Goal: Information Seeking & Learning: Learn about a topic

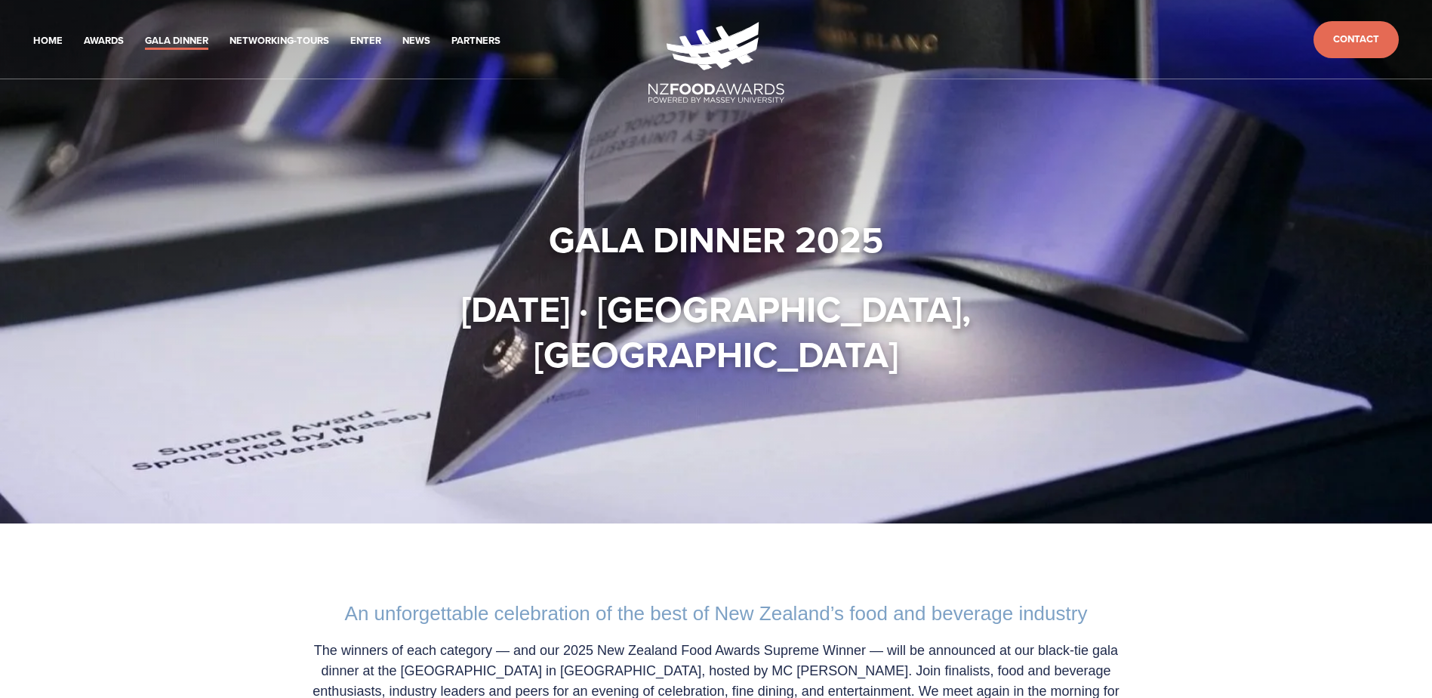
scroll to position [594, 0]
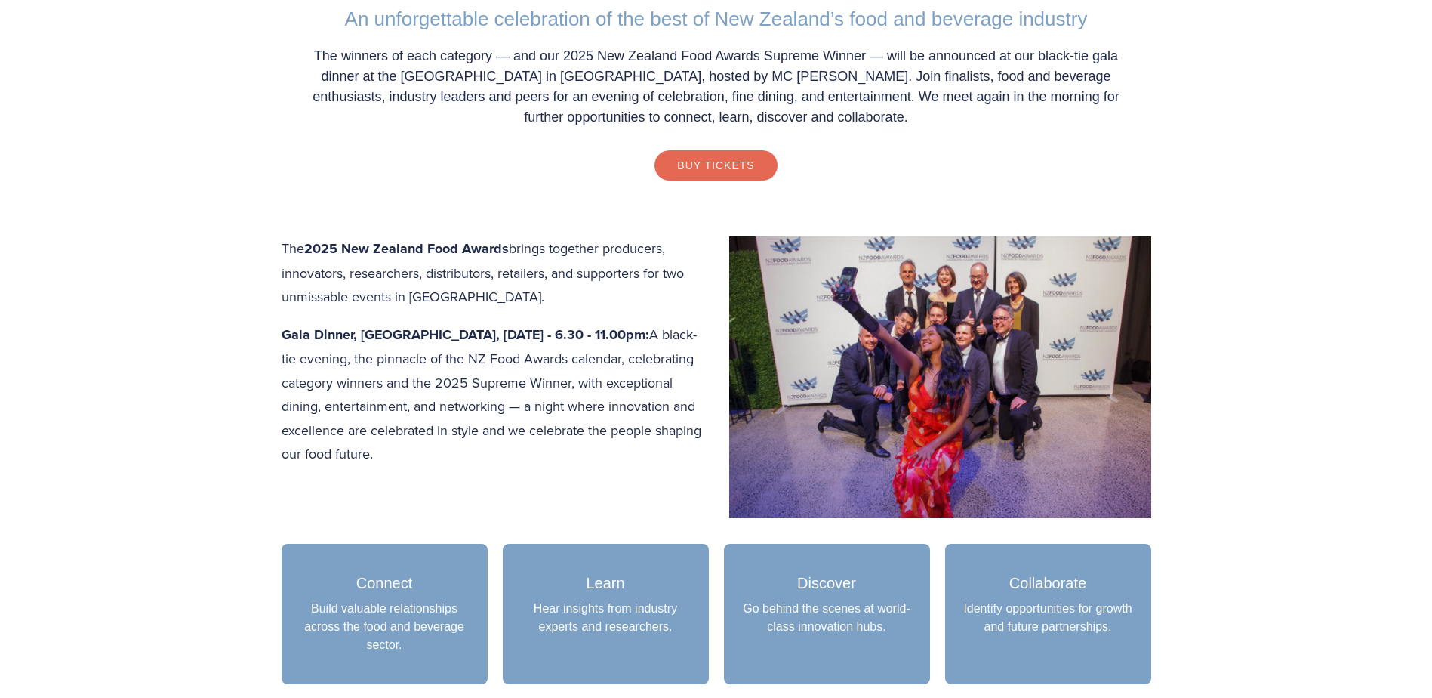
click at [416, 397] on p "Gala Dinner, Central Energy Trust Arena, [DATE] - 6.30 - 11.00pm: A black-tie e…" at bounding box center [717, 393] width 870 height 143
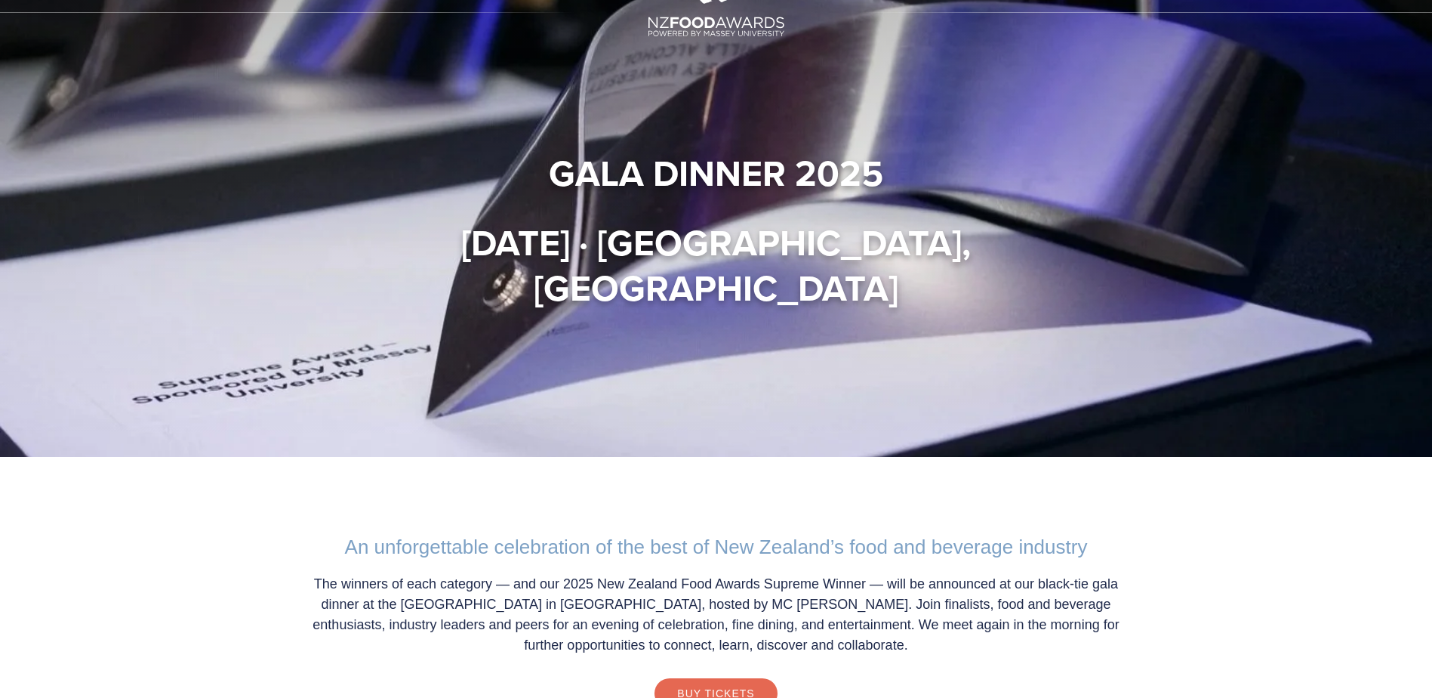
scroll to position [0, 0]
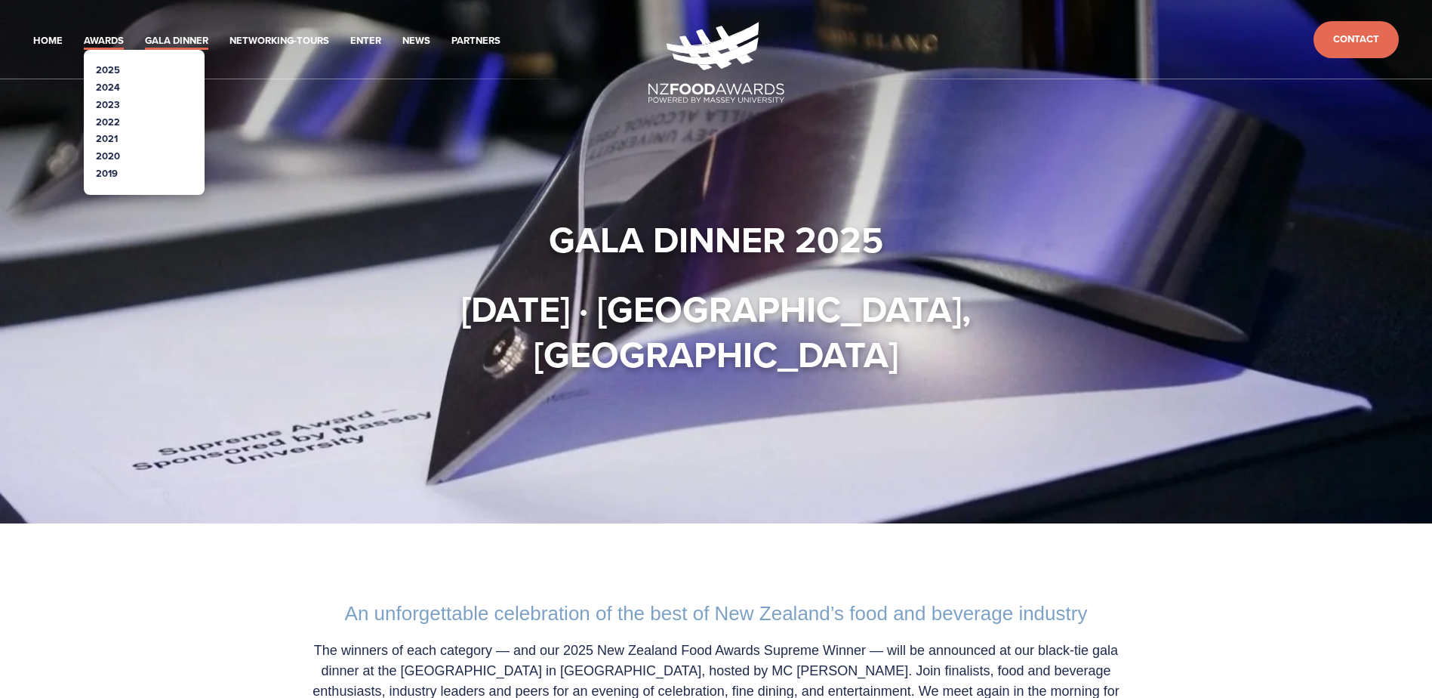
click at [94, 37] on link "Awards" at bounding box center [104, 40] width 40 height 17
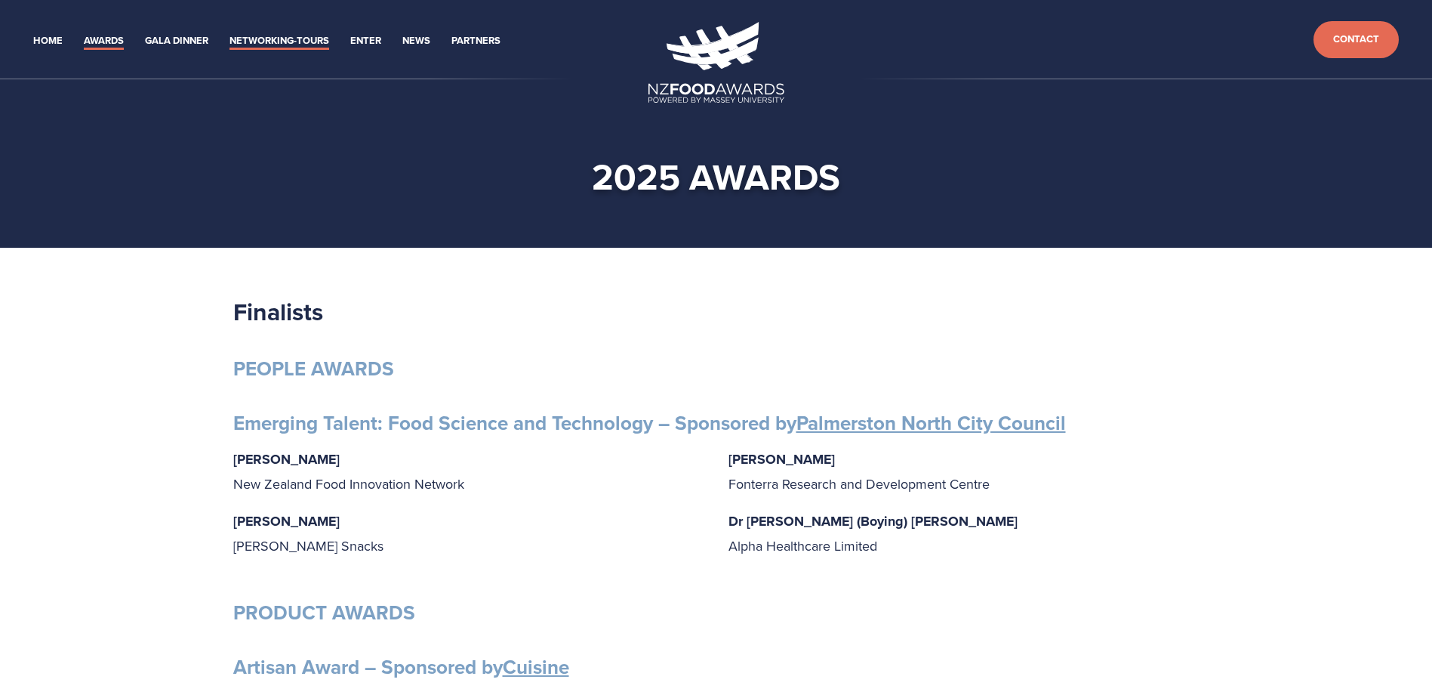
click at [296, 37] on link "Networking-Tours" at bounding box center [279, 40] width 100 height 17
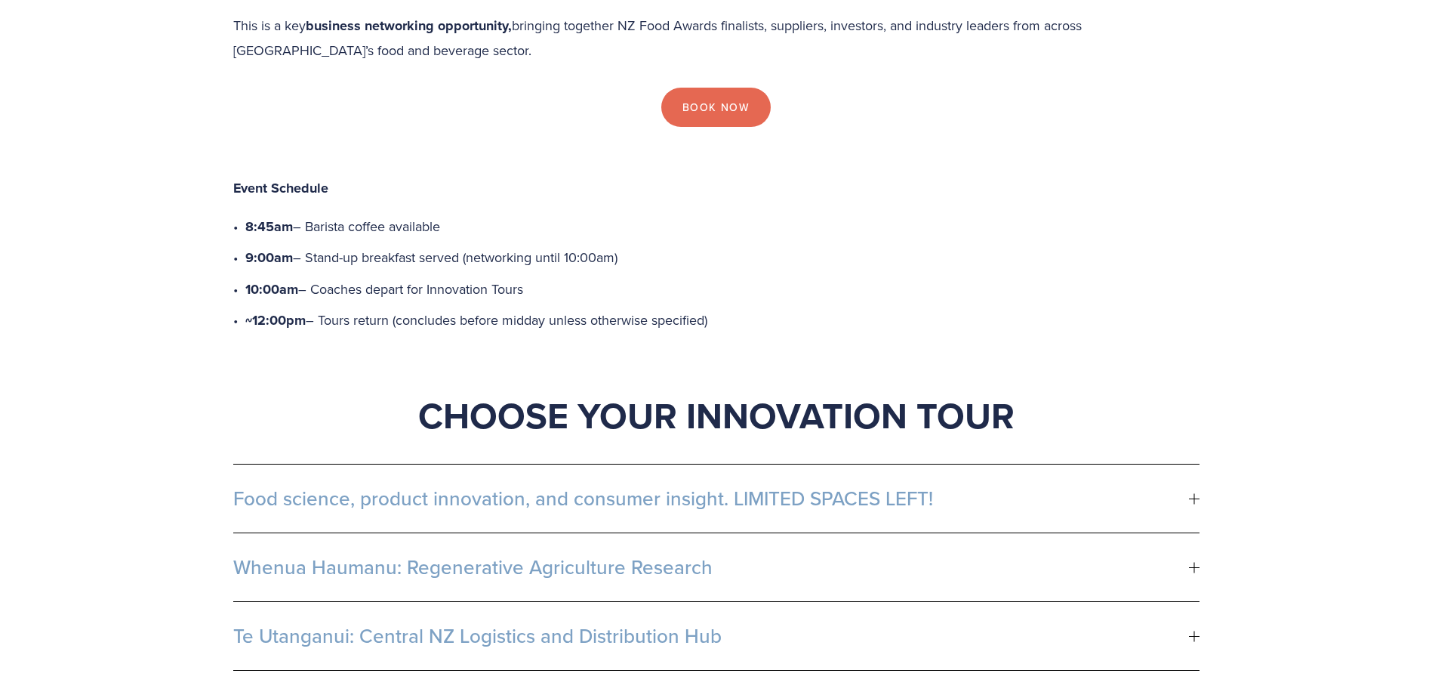
scroll to position [604, 0]
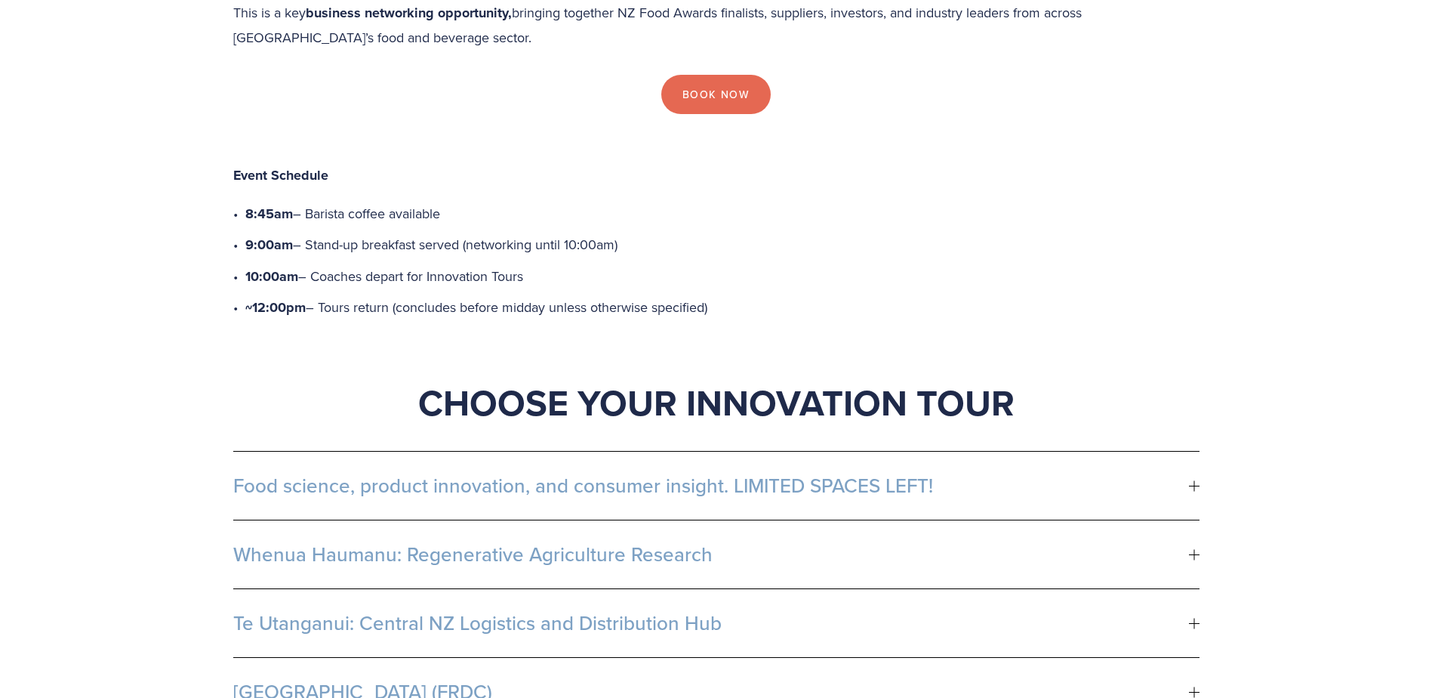
click at [904, 474] on span "Food science, product innovation, and consumer insight. LIMITED SPACES LEFT!" at bounding box center [711, 485] width 956 height 23
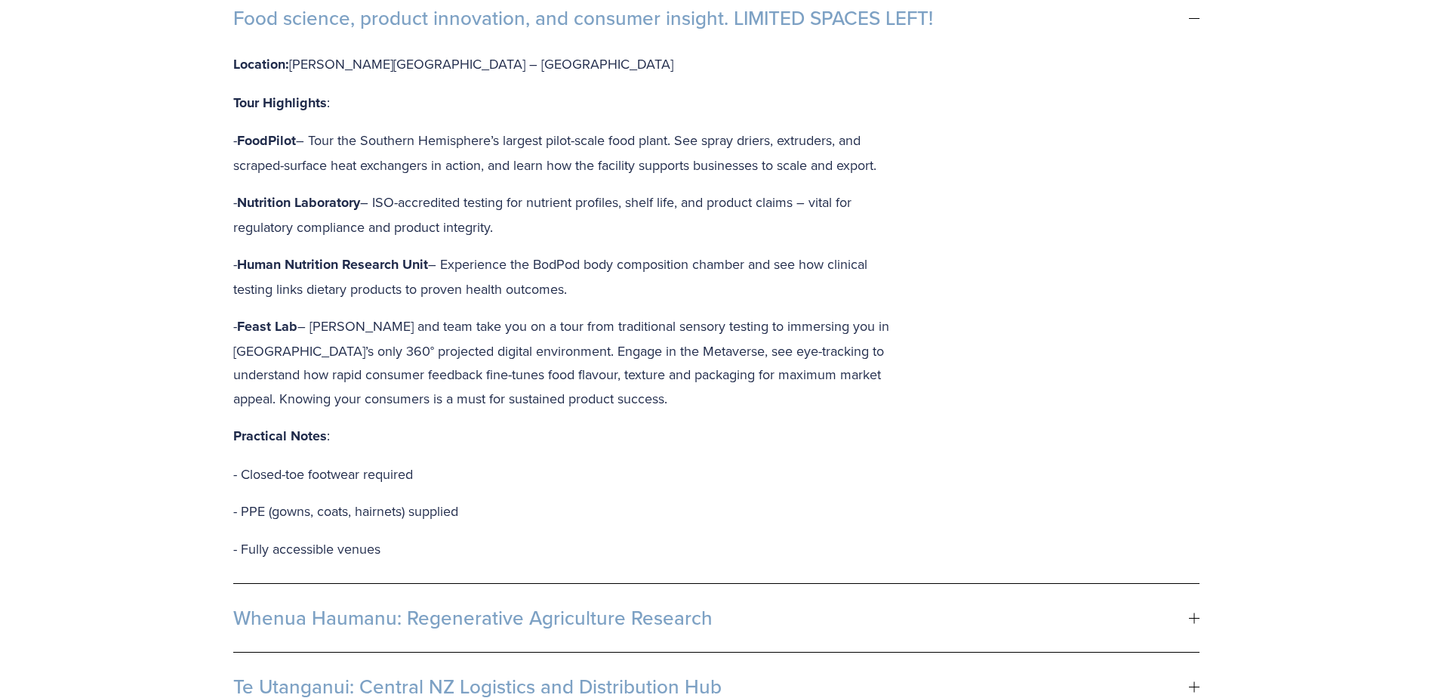
scroll to position [1132, 0]
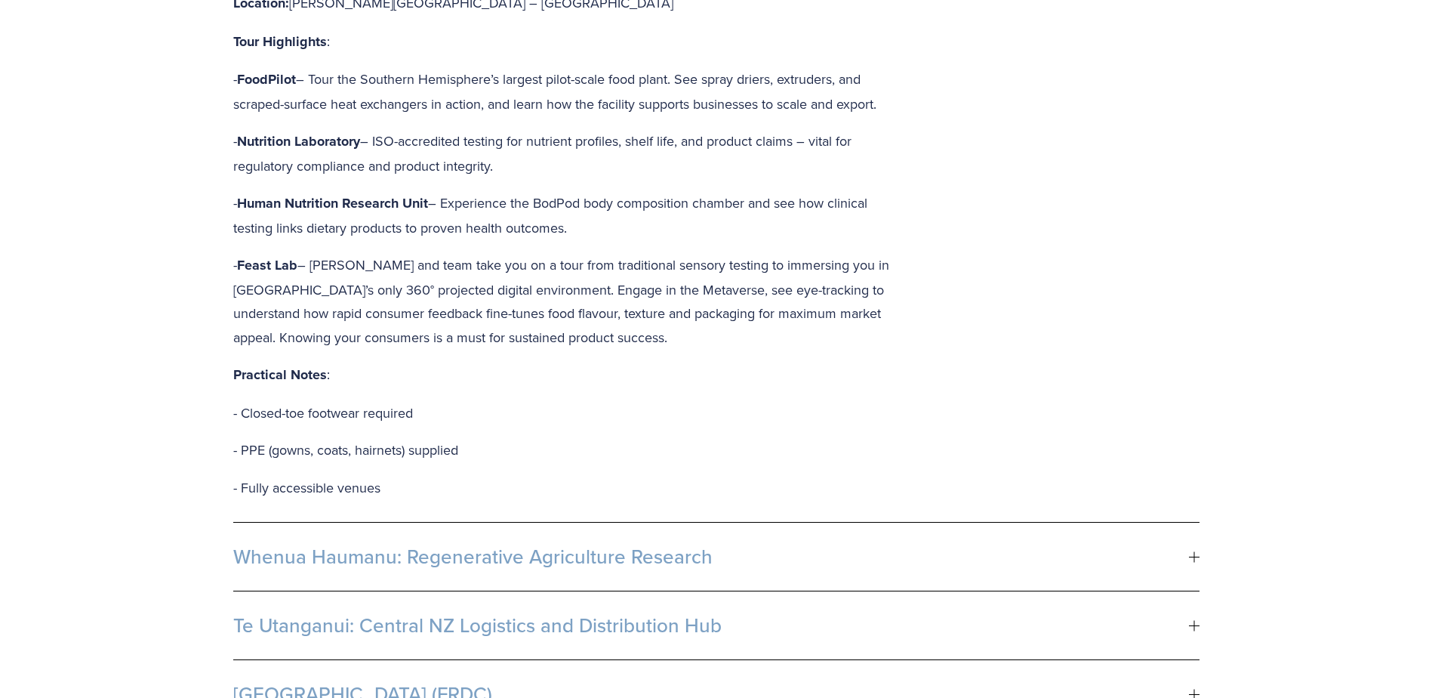
click at [725, 545] on span "Whenua Haumanu: Regenerative Agriculture Research" at bounding box center [711, 556] width 956 height 23
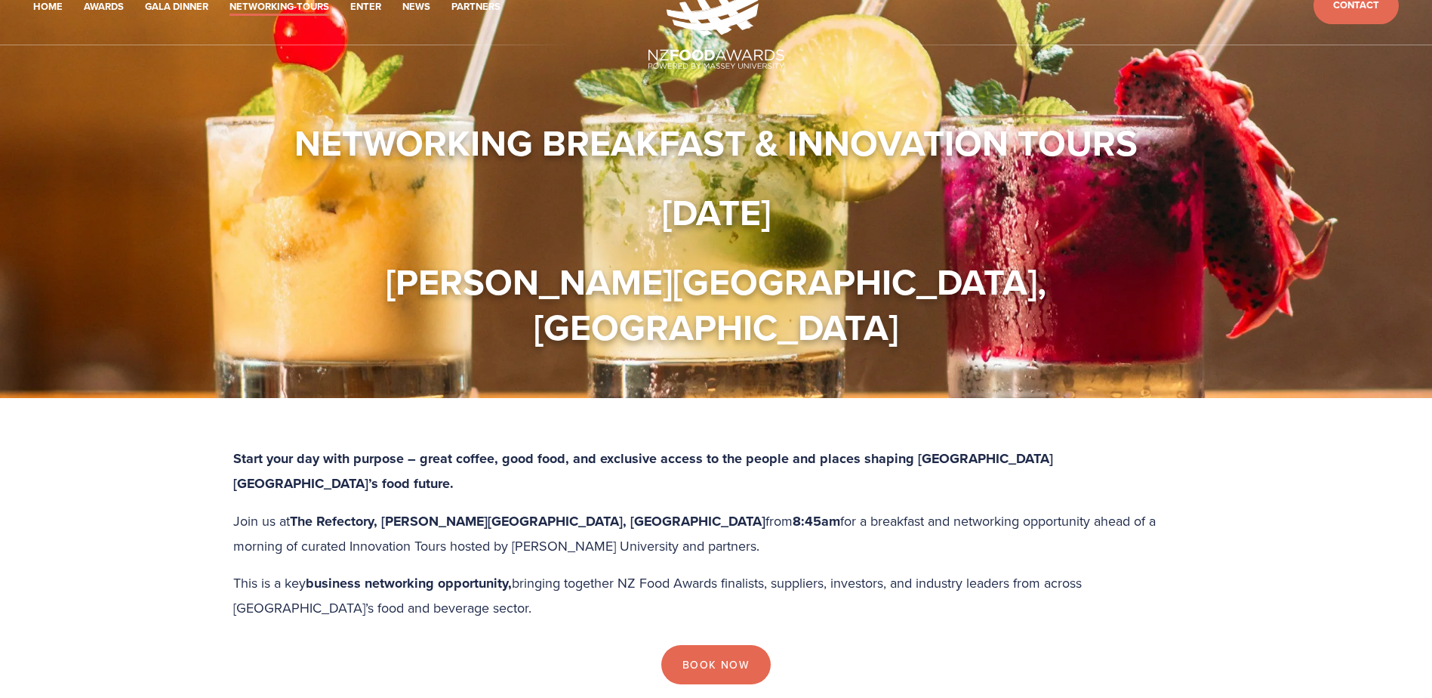
scroll to position [0, 0]
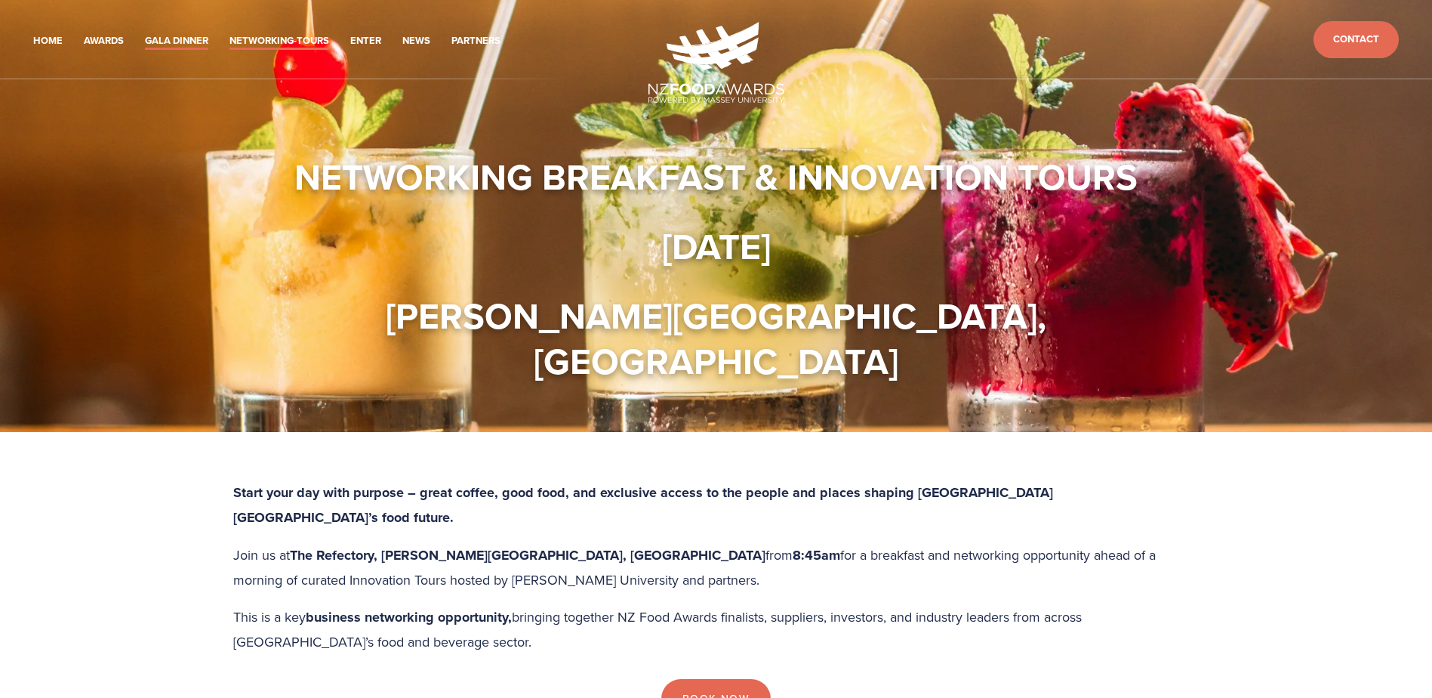
click at [160, 41] on link "Gala Dinner" at bounding box center [176, 40] width 63 height 17
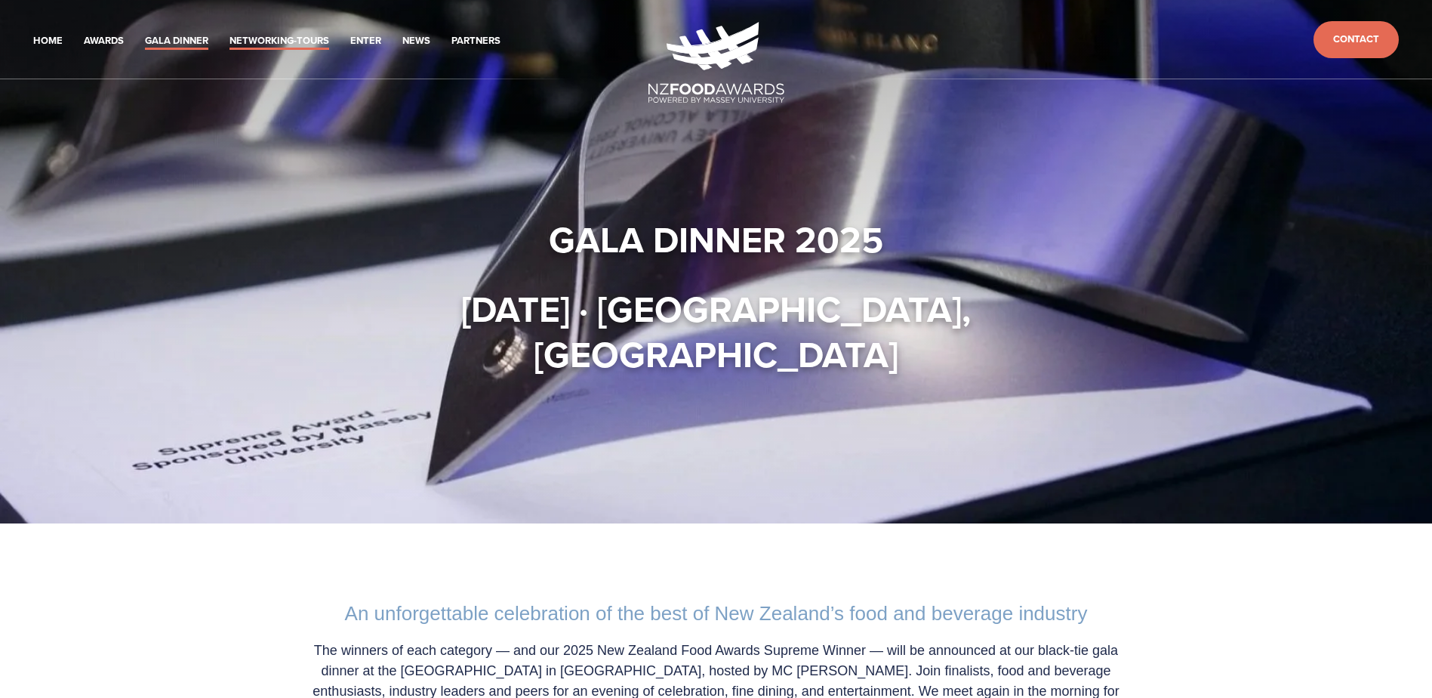
click at [261, 51] on header "Home Awards 2025 2024 2023 Enter" at bounding box center [716, 39] width 1432 height 79
click at [266, 41] on link "Networking-Tours" at bounding box center [279, 40] width 100 height 17
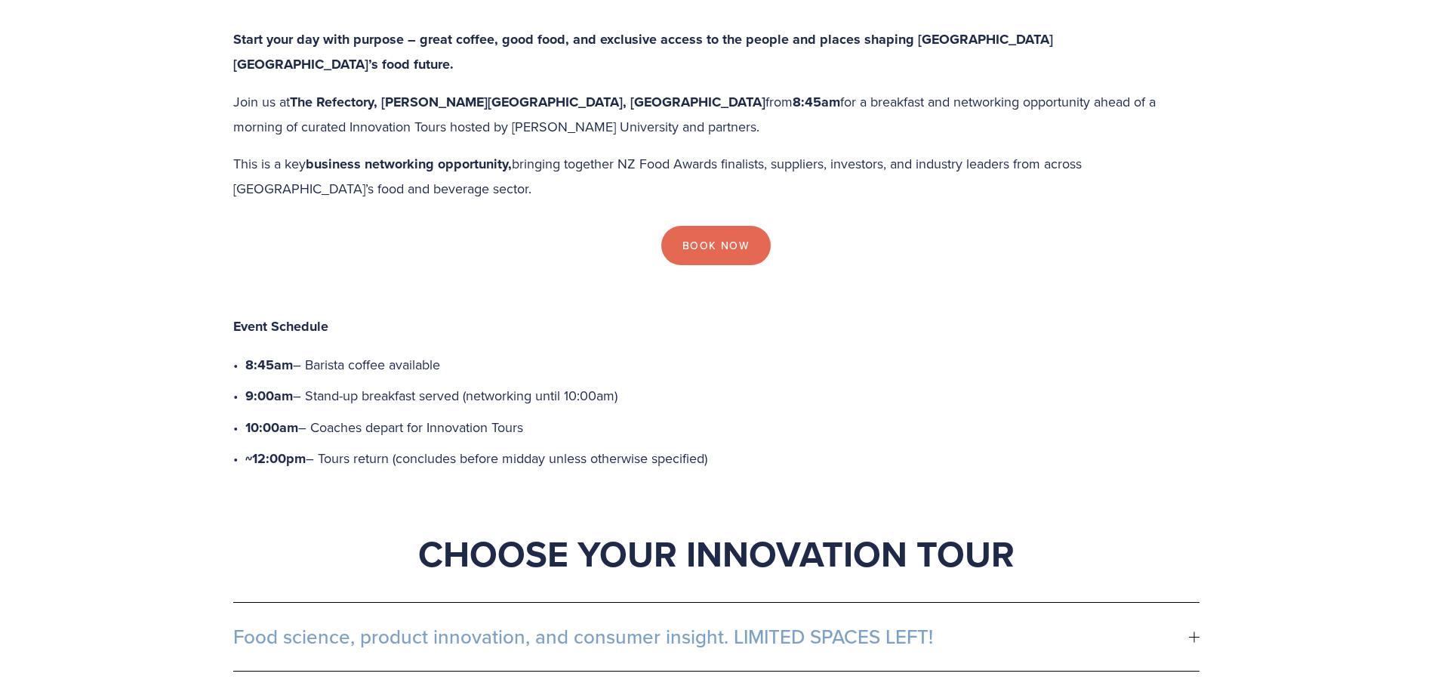
scroll to position [679, 0]
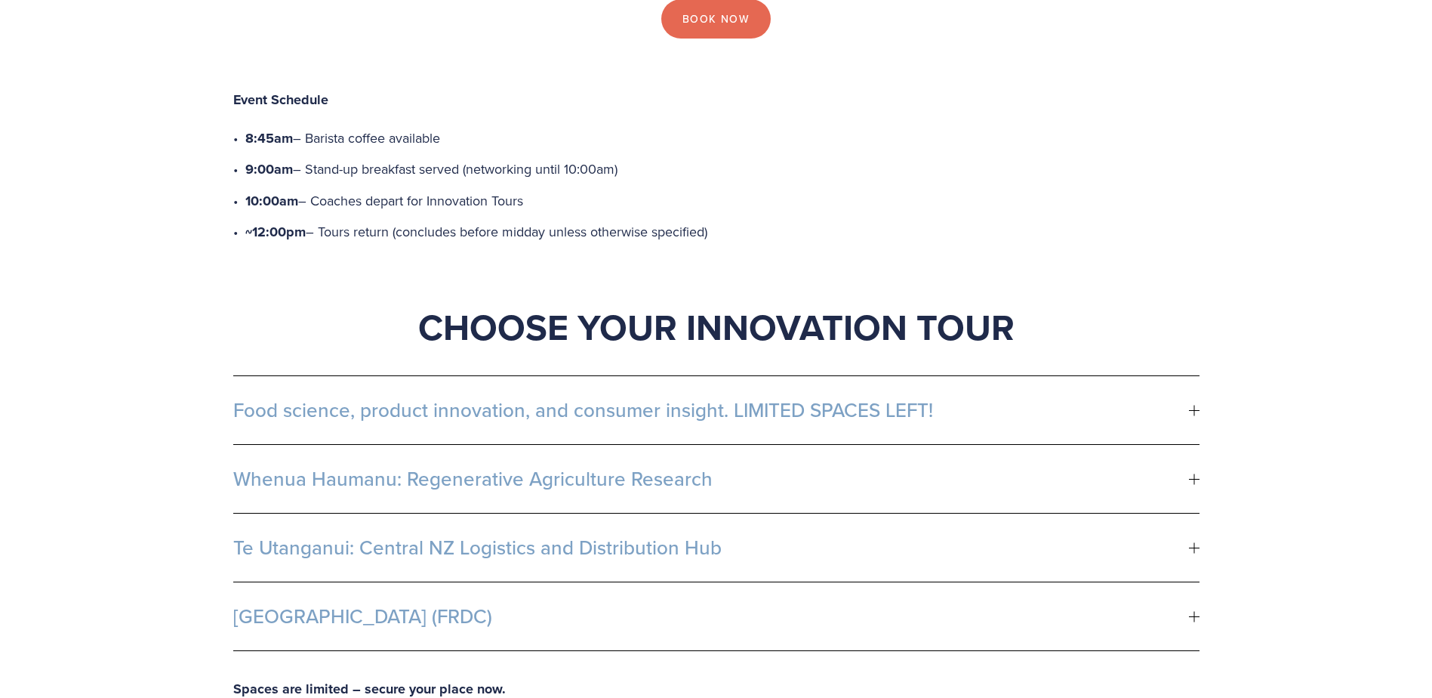
click at [861, 467] on span "Whenua Haumanu: Regenerative Agriculture Research" at bounding box center [711, 478] width 956 height 23
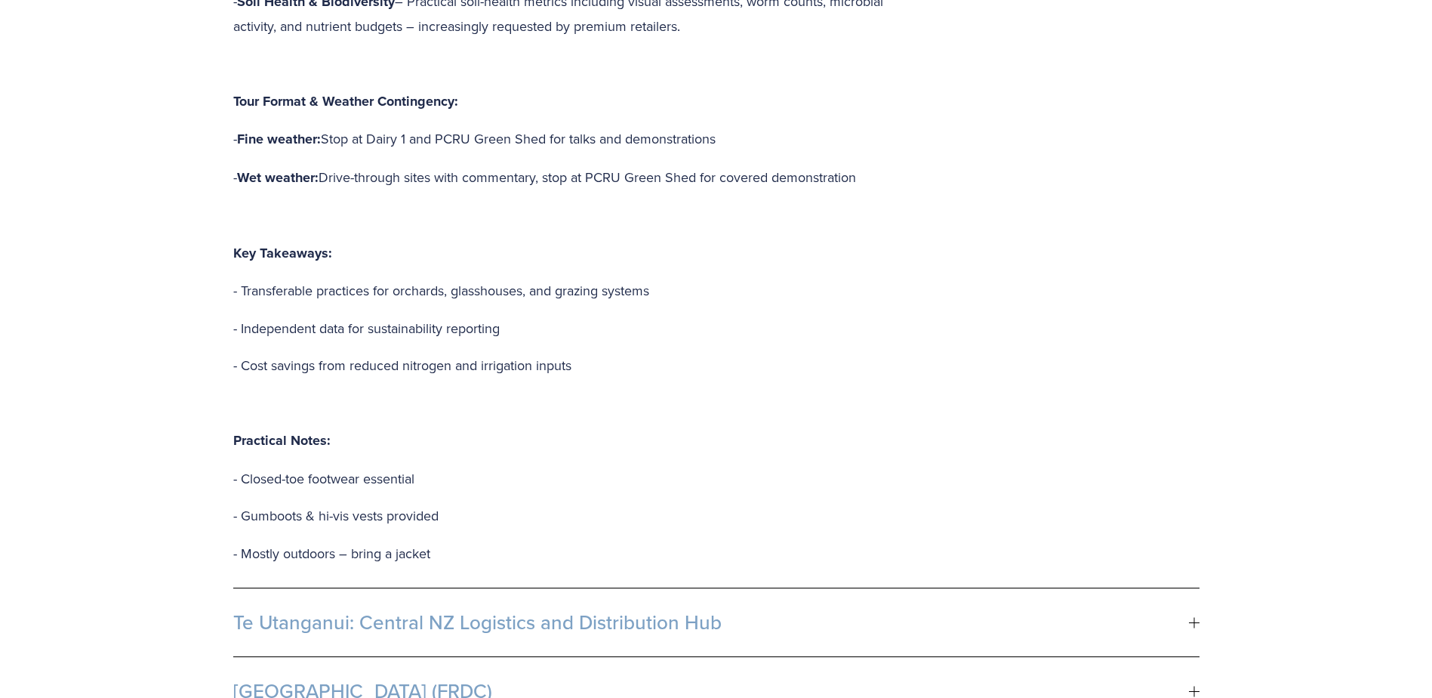
scroll to position [1661, 0]
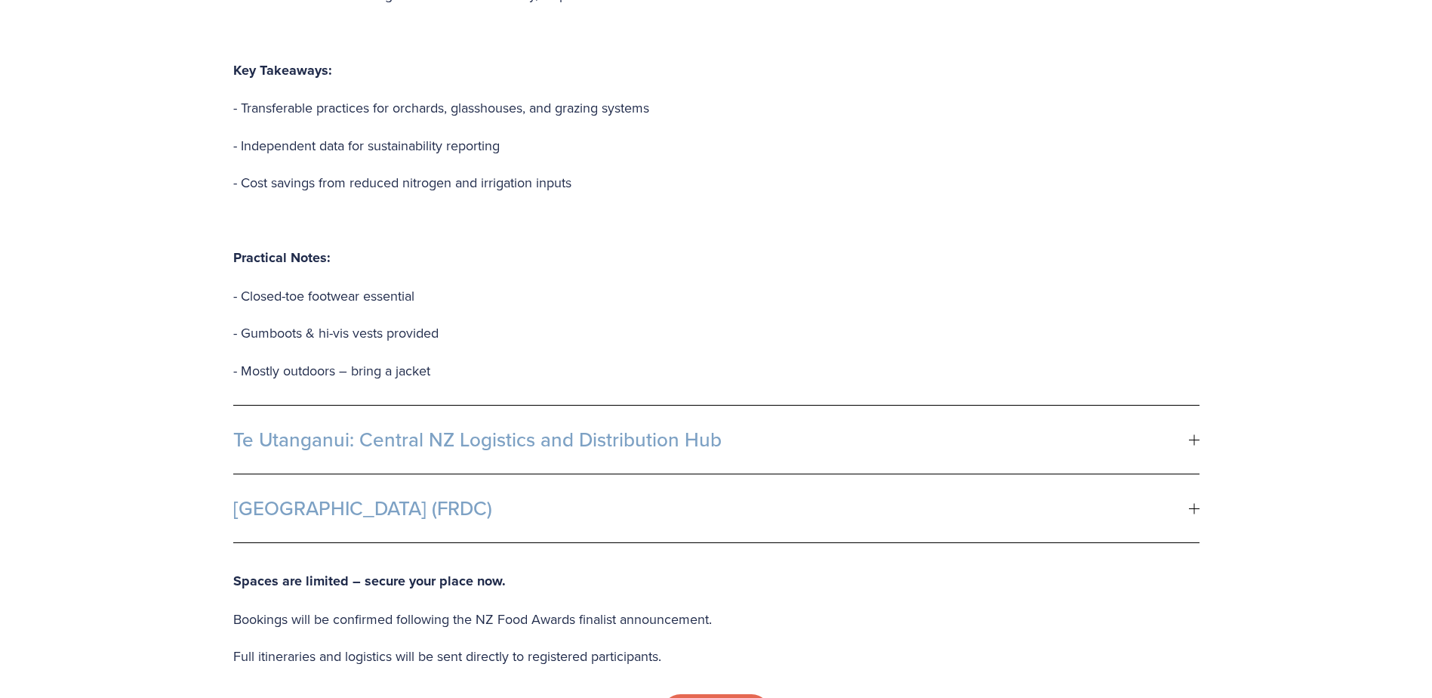
click at [798, 405] on button "Te Utanganui: Central NZ Logistics and Distribution Hub" at bounding box center [716, 439] width 966 height 68
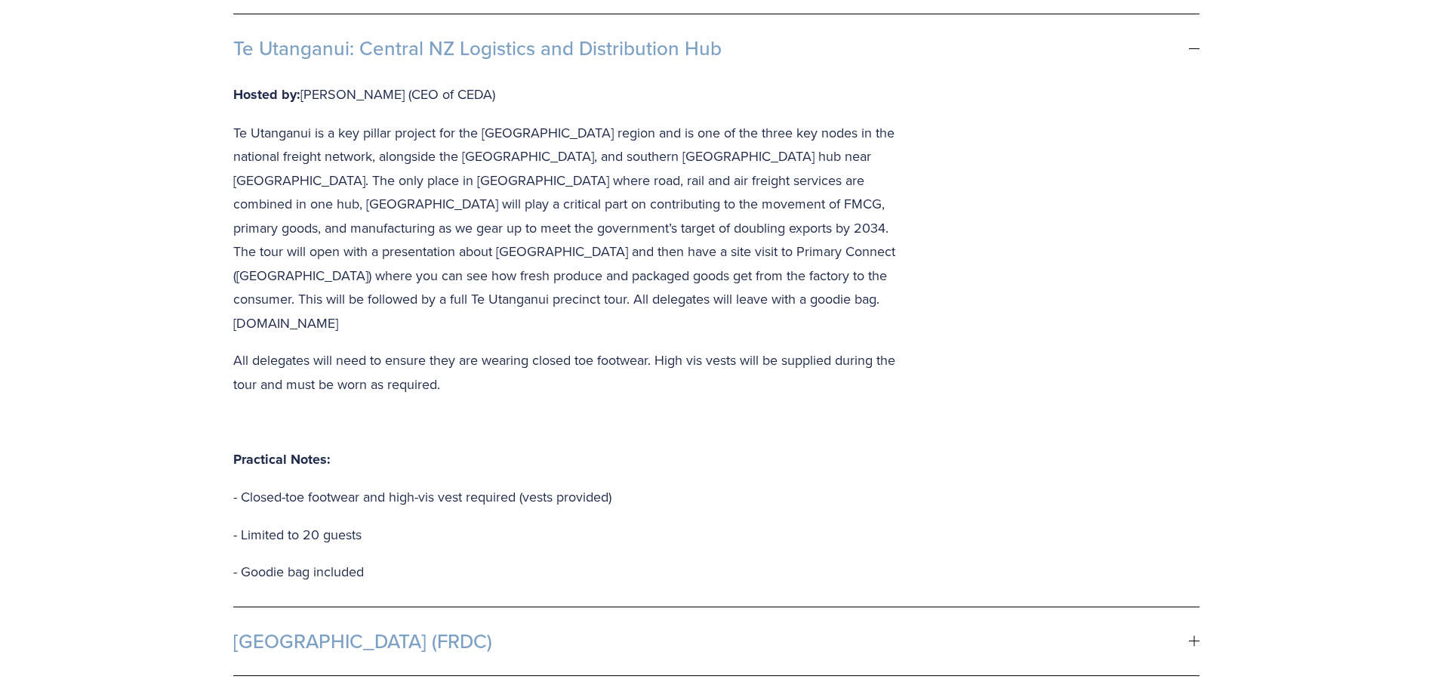
scroll to position [1283, 0]
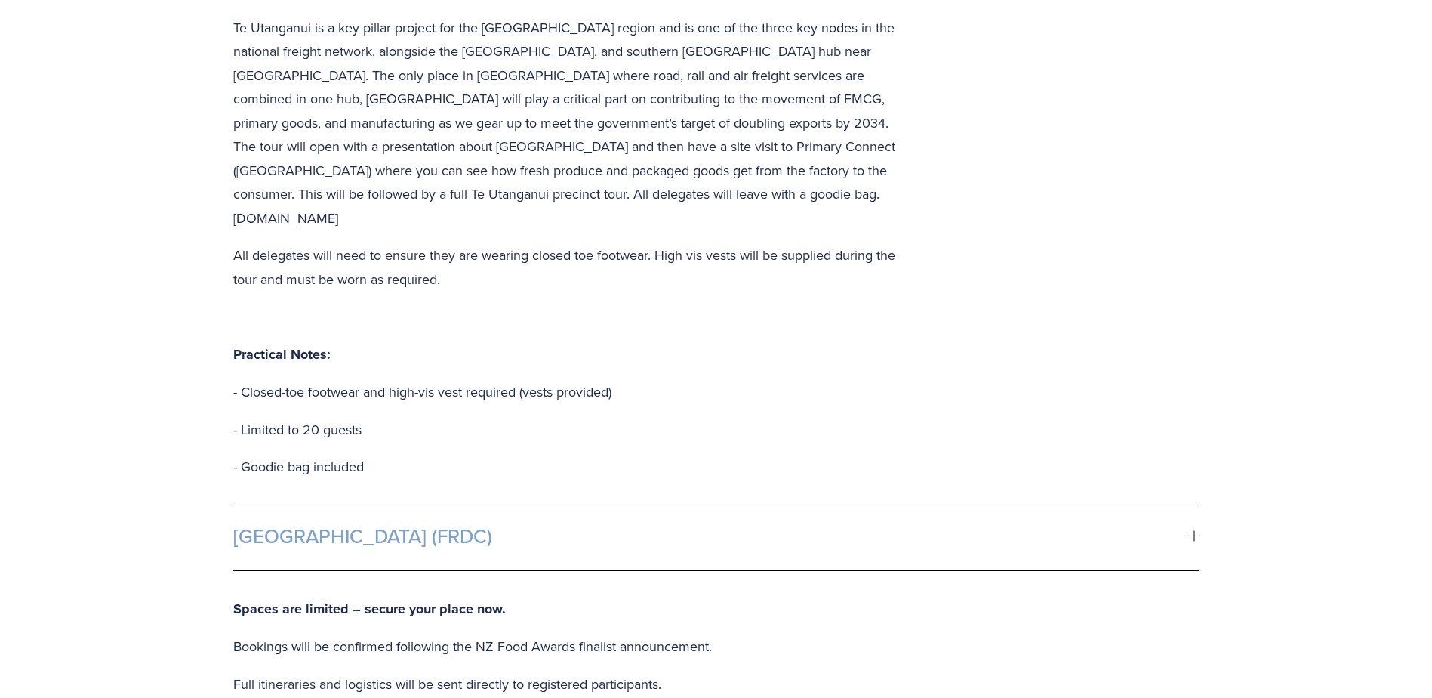
click at [528, 502] on button "Fonterra R&D Centre (FRDC)" at bounding box center [716, 536] width 966 height 68
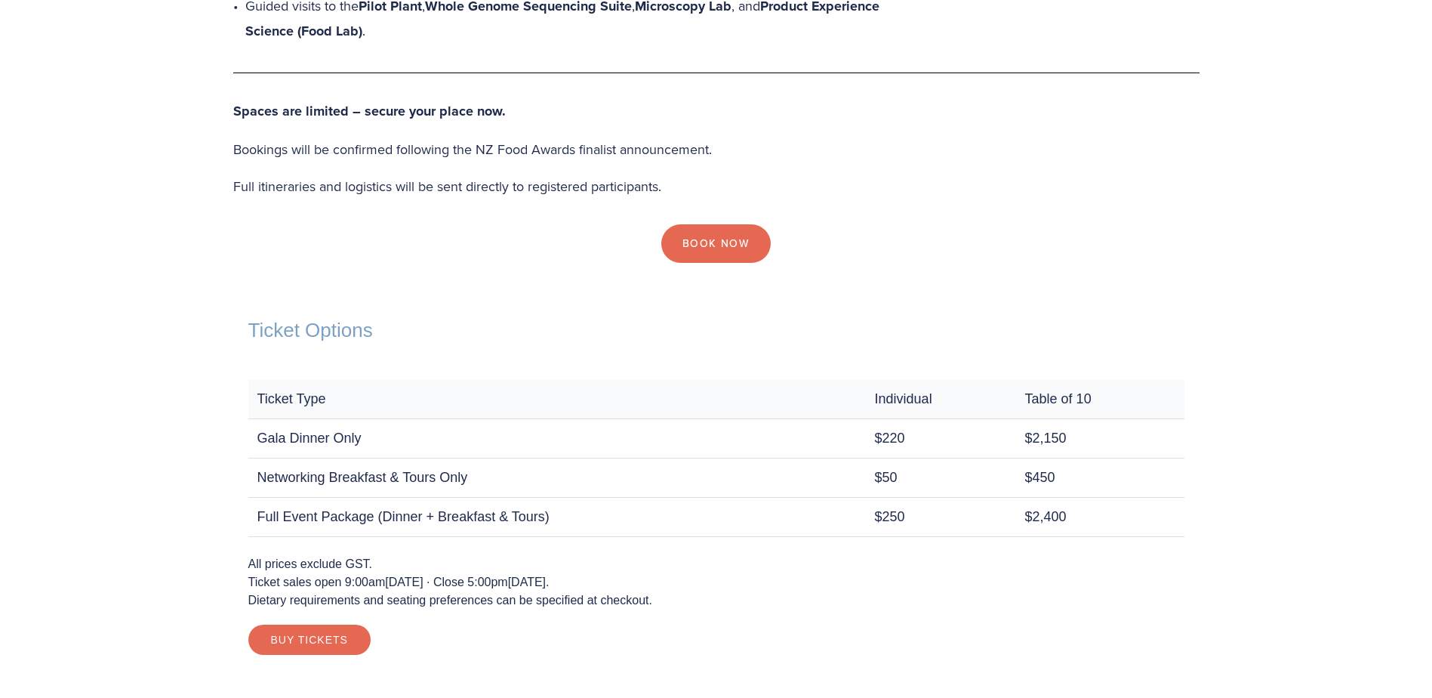
scroll to position [1661, 0]
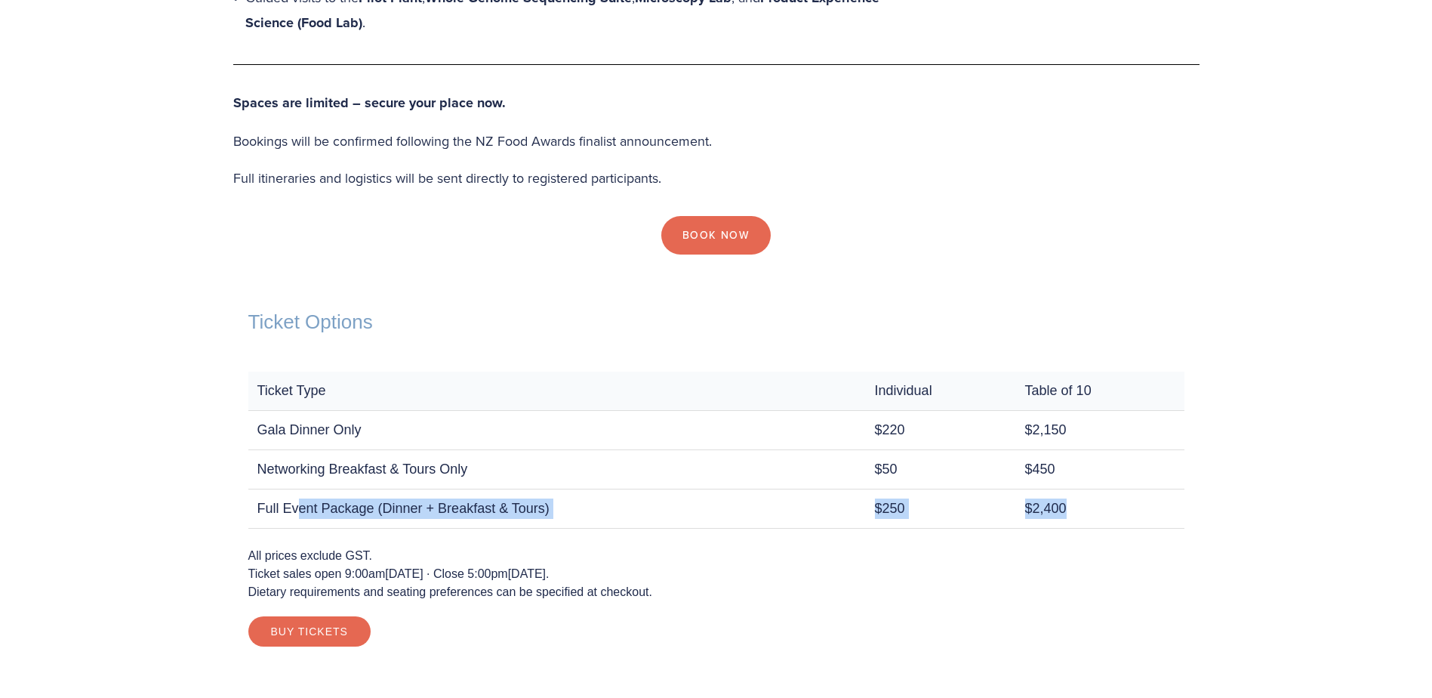
drag, startPoint x: 301, startPoint y: 435, endPoint x: 1089, endPoint y: 441, distance: 788.1
click at [1089, 488] on tr "Full Event Package (Dinner + Breakfast & Tours) $250 $2,400" at bounding box center [716, 507] width 936 height 39
drag, startPoint x: 1089, startPoint y: 441, endPoint x: 996, endPoint y: 495, distance: 108.2
click at [996, 547] on p "All prices exclude GST. Ticket sales open 9:00am, Tuesday 12 August 2025 · Clos…" at bounding box center [716, 574] width 936 height 54
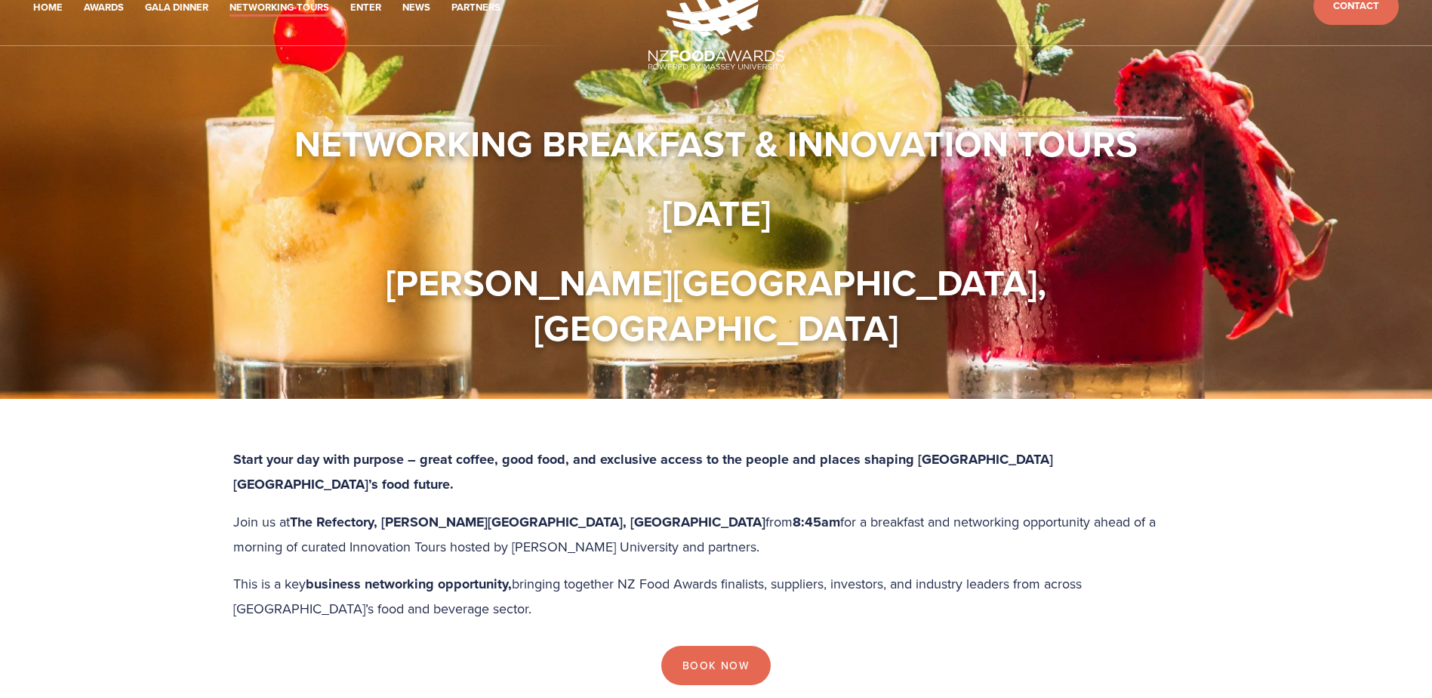
scroll to position [0, 0]
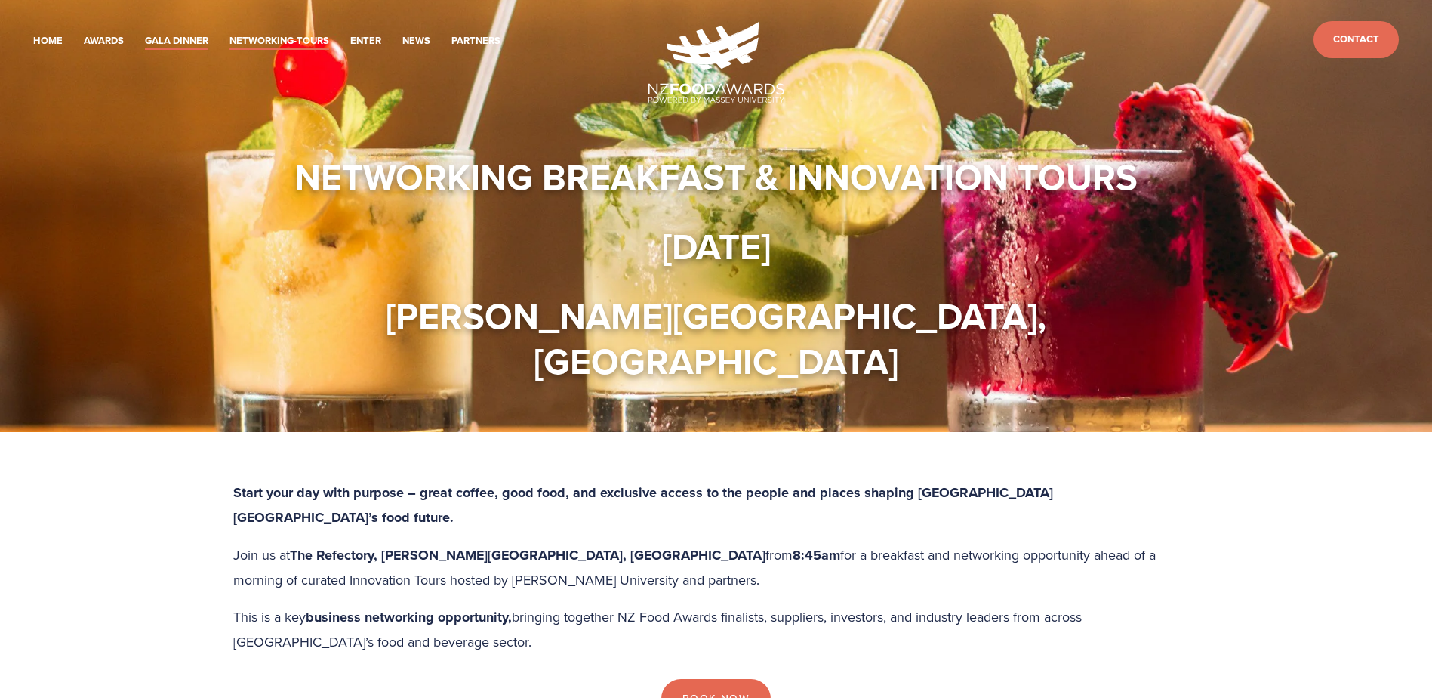
click at [166, 41] on link "Gala Dinner" at bounding box center [176, 40] width 63 height 17
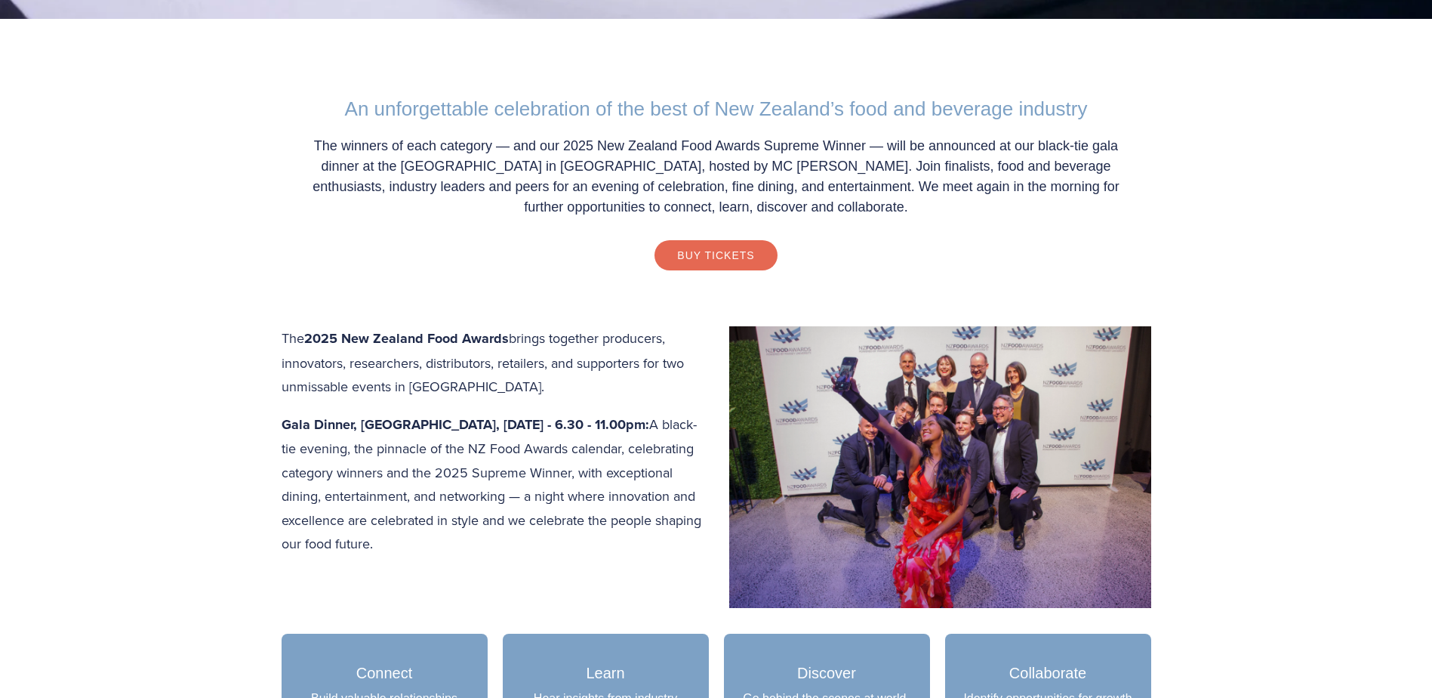
scroll to position [528, 0]
